Goal: Navigation & Orientation: Find specific page/section

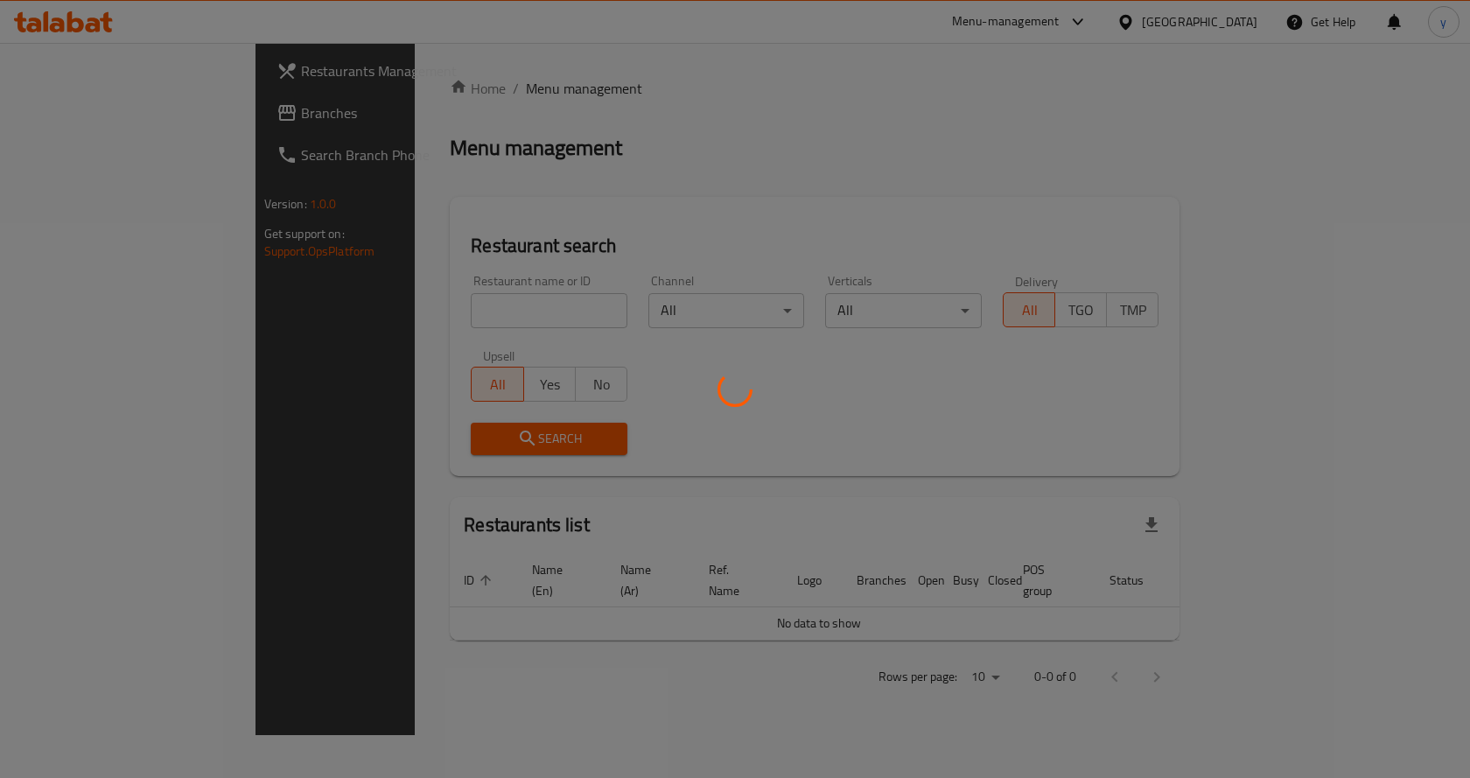
click at [714, 82] on div at bounding box center [735, 389] width 1470 height 778
click at [714, 227] on div at bounding box center [735, 389] width 1470 height 778
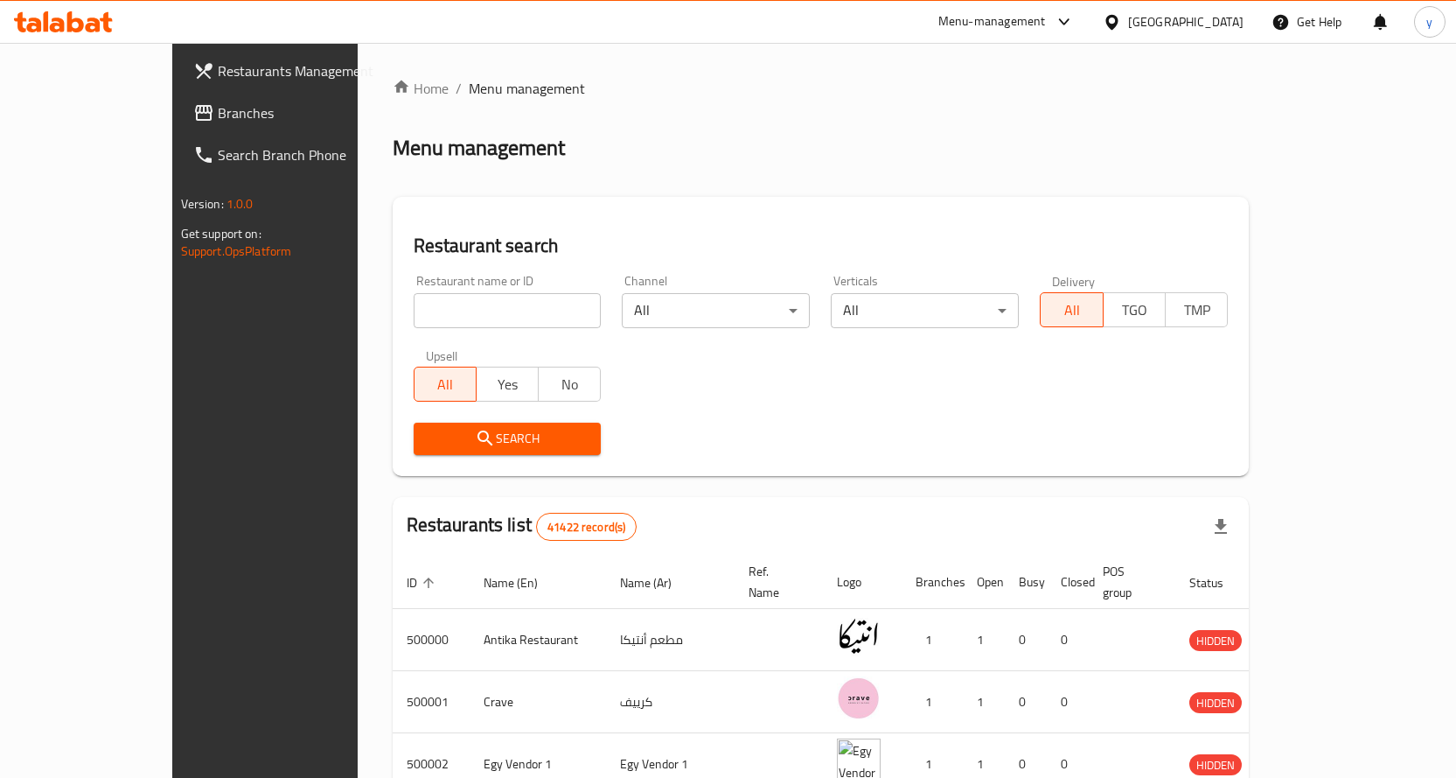
click at [1225, 29] on div "[GEOGRAPHIC_DATA]" at bounding box center [1185, 21] width 115 height 19
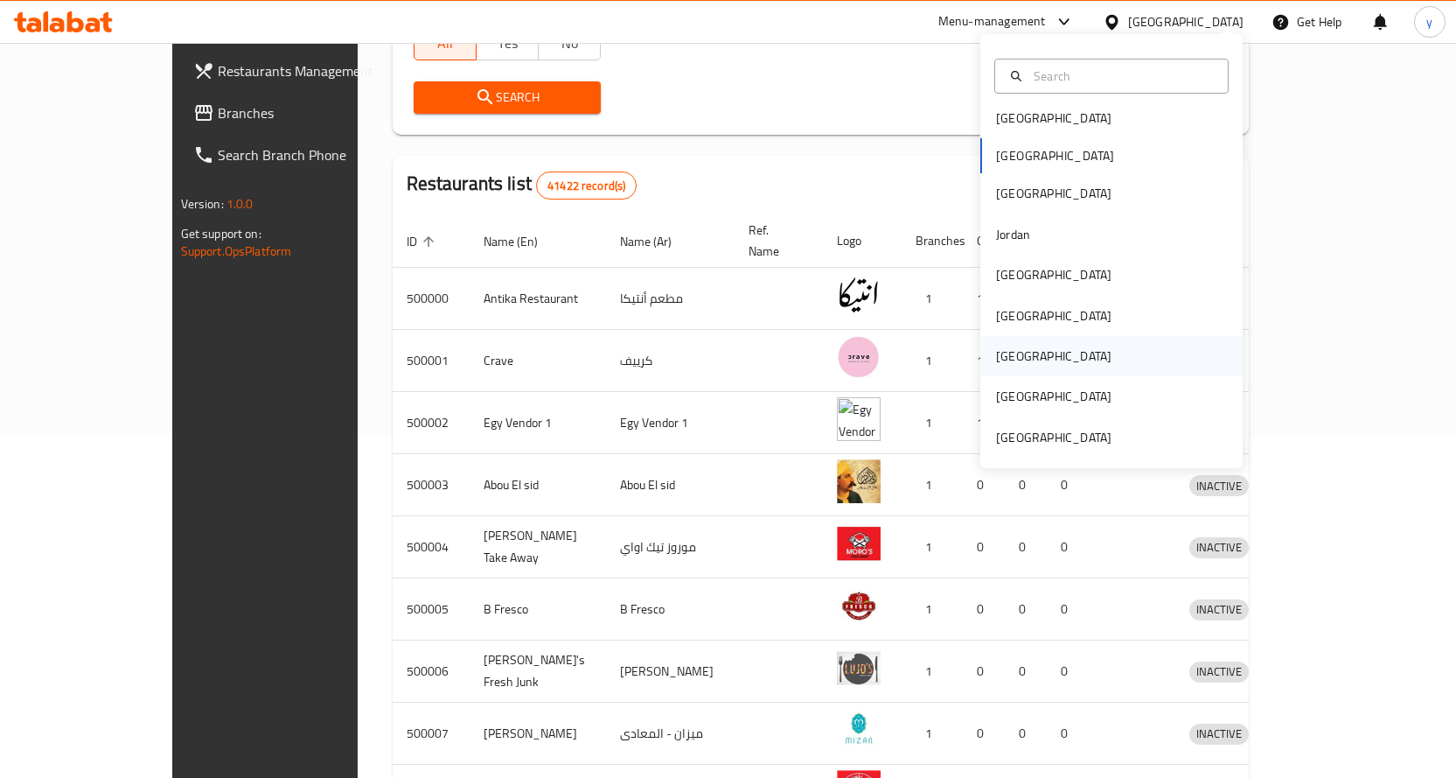
scroll to position [350, 0]
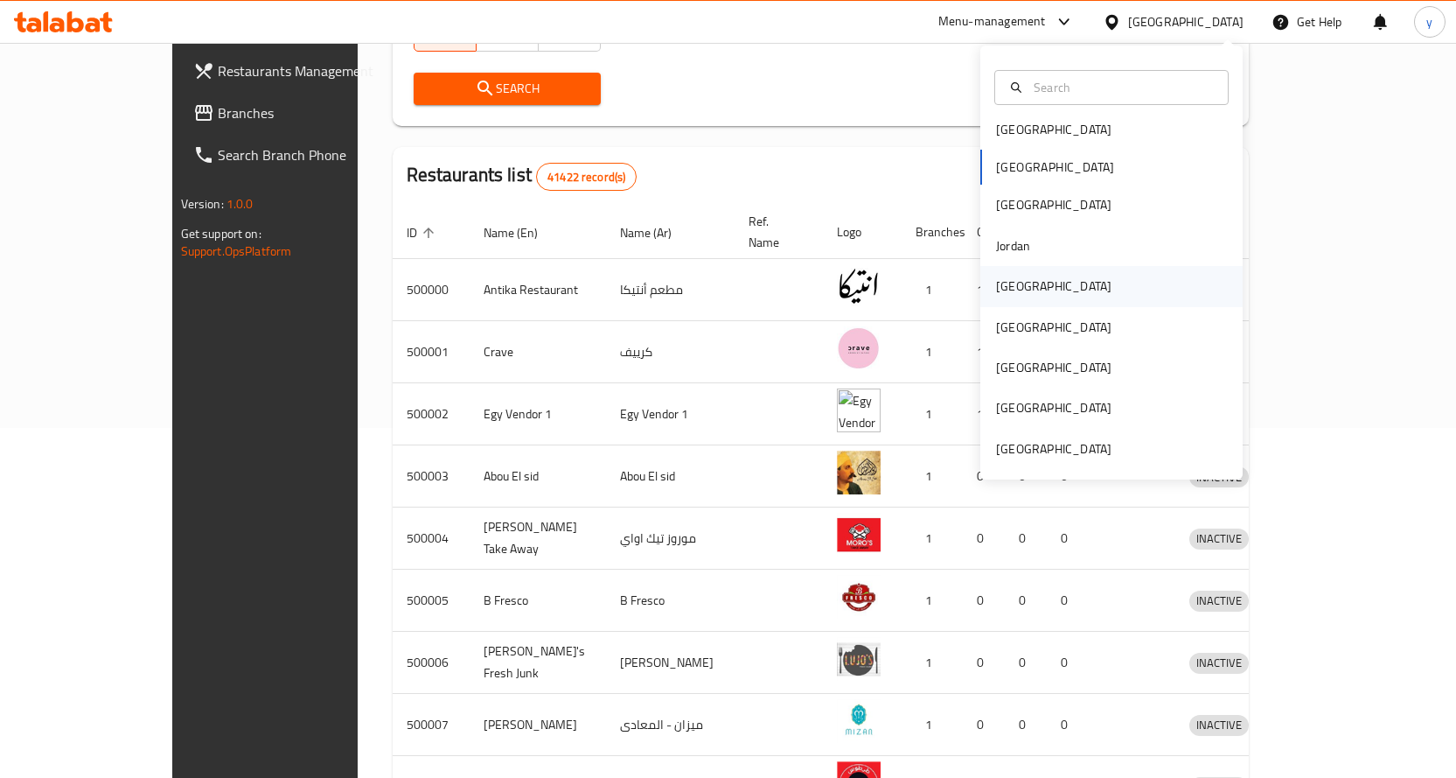
click at [1041, 282] on div "[GEOGRAPHIC_DATA]" at bounding box center [1112, 286] width 262 height 40
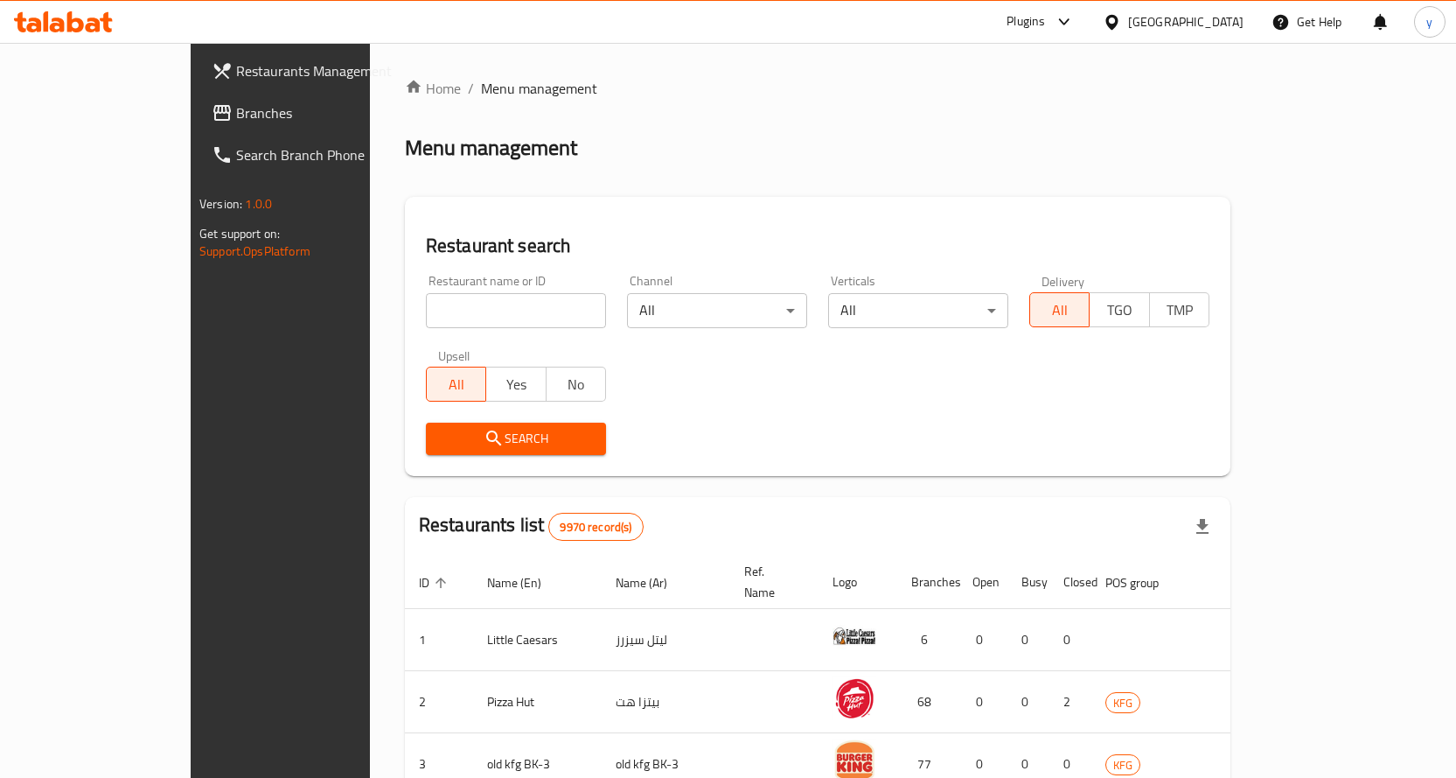
click at [236, 118] on span "Branches" at bounding box center [328, 112] width 184 height 21
